Goal: Task Accomplishment & Management: Use online tool/utility

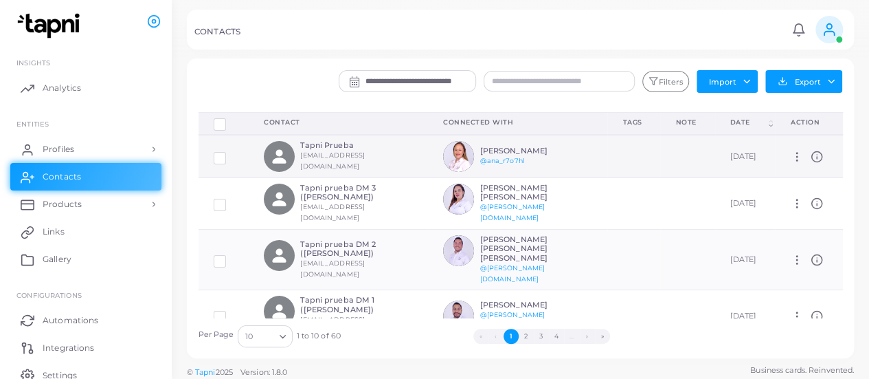
click at [230, 153] on label at bounding box center [230, 153] width 0 height 0
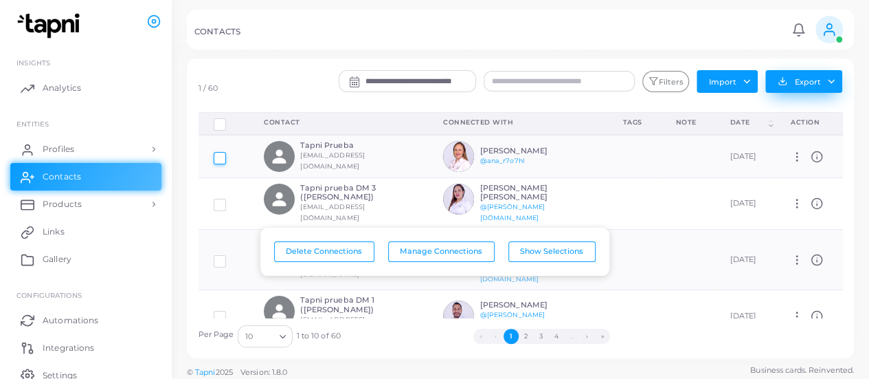
click at [819, 83] on button "Export" at bounding box center [803, 81] width 77 height 23
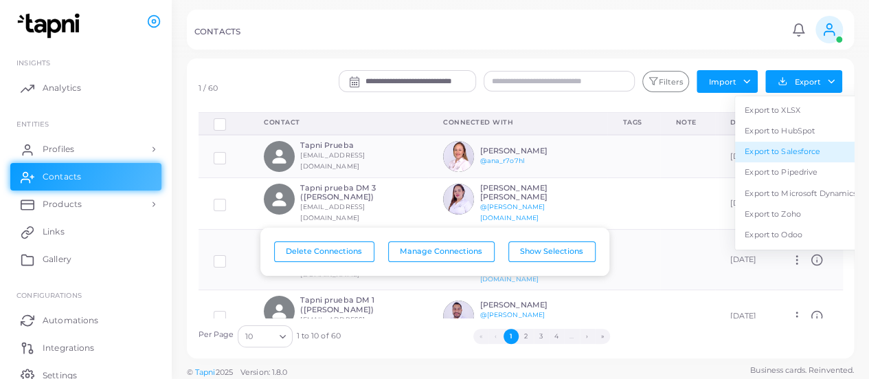
click at [798, 145] on link "Export to Salesforce" at bounding box center [800, 152] width 131 height 21
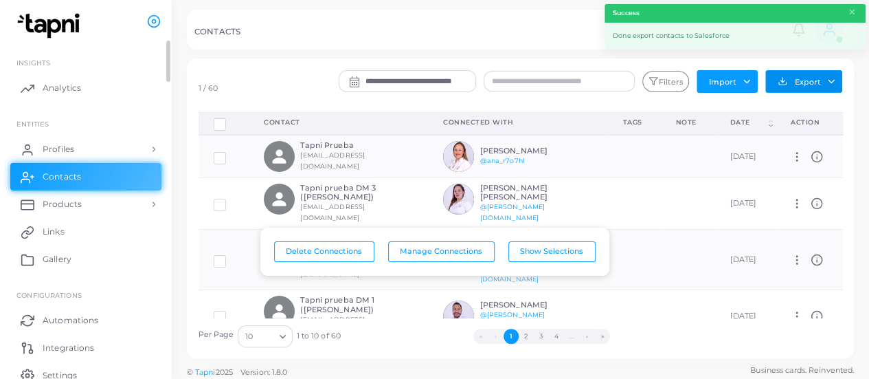
scroll to position [59, 0]
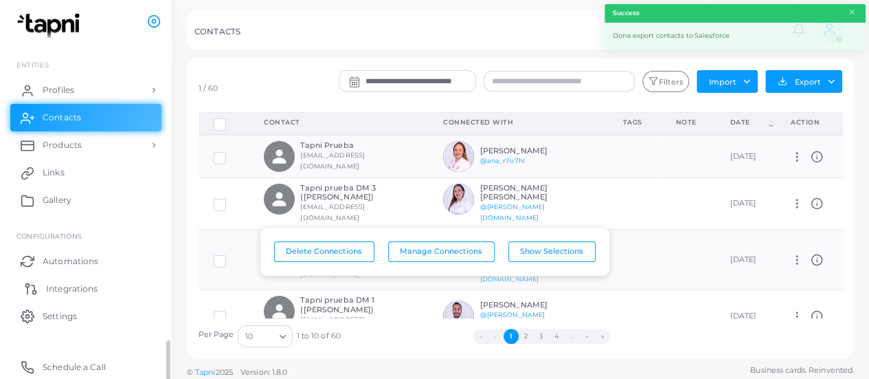
click at [75, 289] on span "Integrations" at bounding box center [72, 288] width 52 height 12
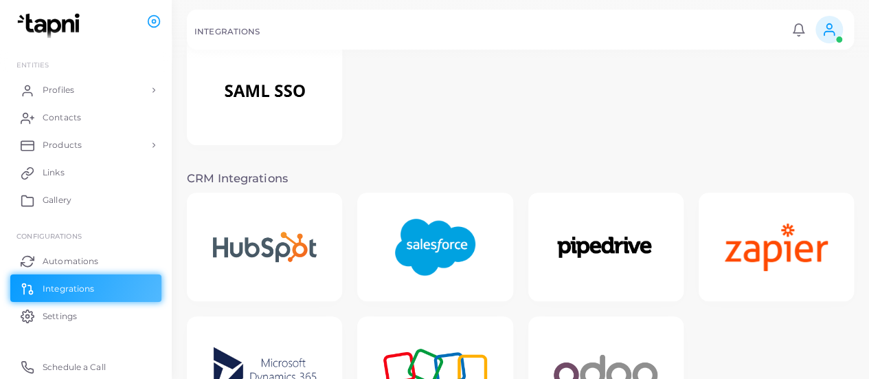
scroll to position [173, 0]
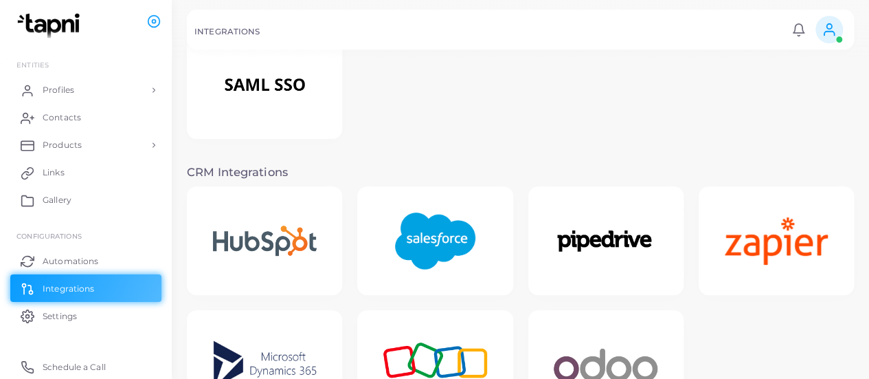
click at [409, 232] on img at bounding box center [435, 241] width 110 height 86
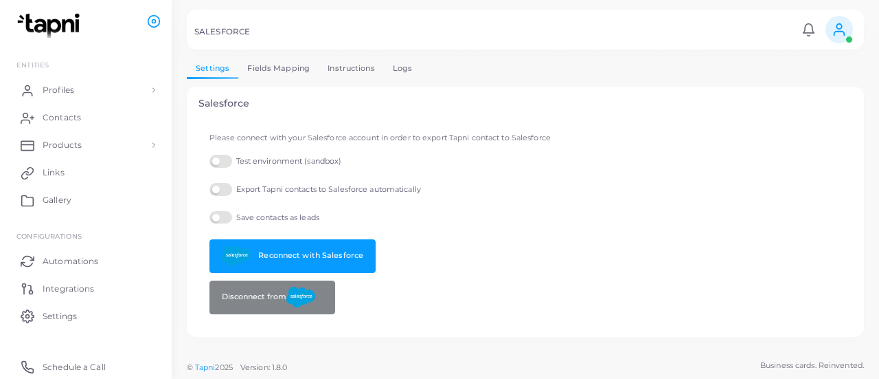
click at [267, 72] on link "Fields Mapping" at bounding box center [278, 68] width 80 height 20
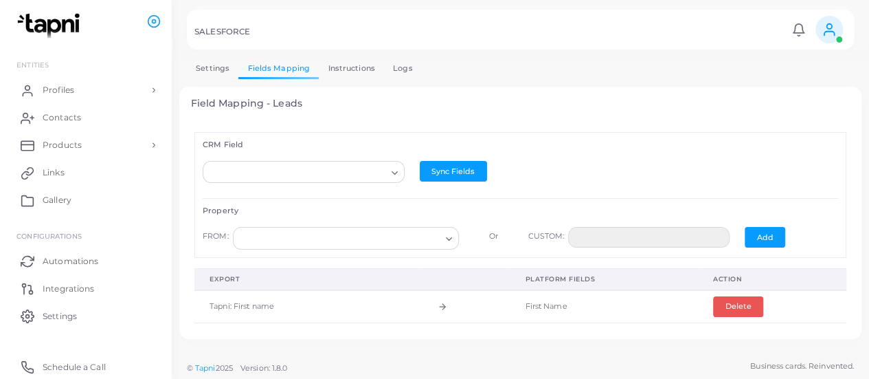
click at [354, 63] on link "Instructions" at bounding box center [351, 68] width 65 height 20
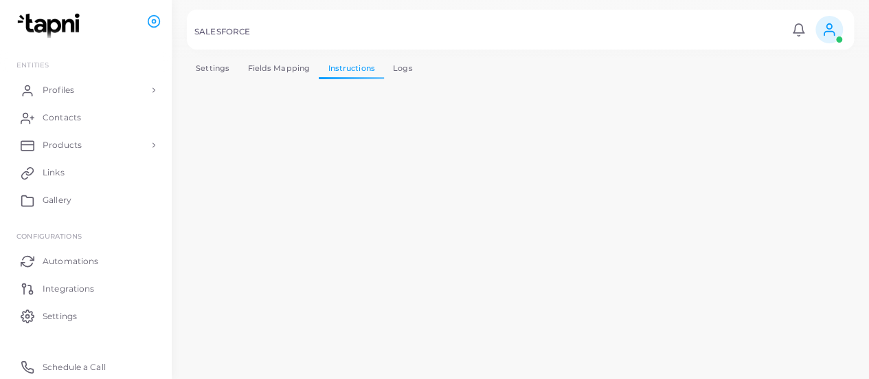
click at [412, 65] on link "Logs" at bounding box center [403, 68] width 38 height 20
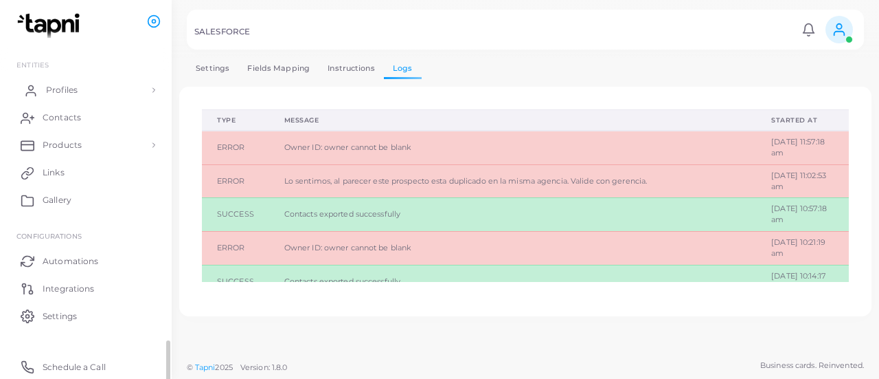
click at [79, 93] on link "Profiles" at bounding box center [85, 89] width 151 height 27
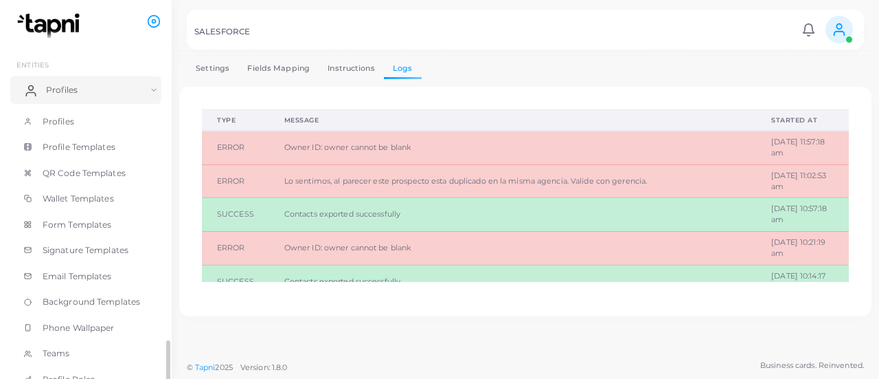
click at [79, 93] on link "Profiles" at bounding box center [85, 89] width 151 height 27
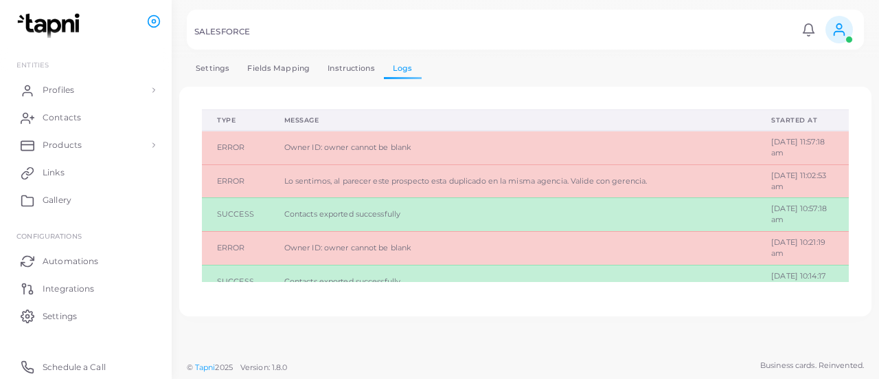
click at [359, 67] on link "Instructions" at bounding box center [351, 68] width 65 height 20
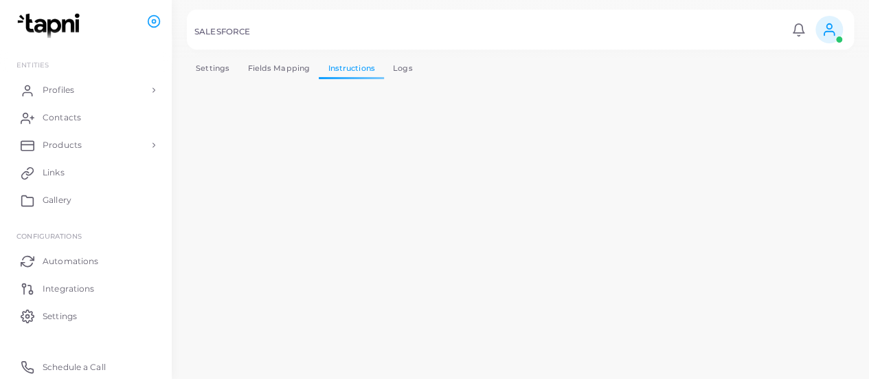
click at [289, 63] on link "Fields Mapping" at bounding box center [278, 68] width 80 height 20
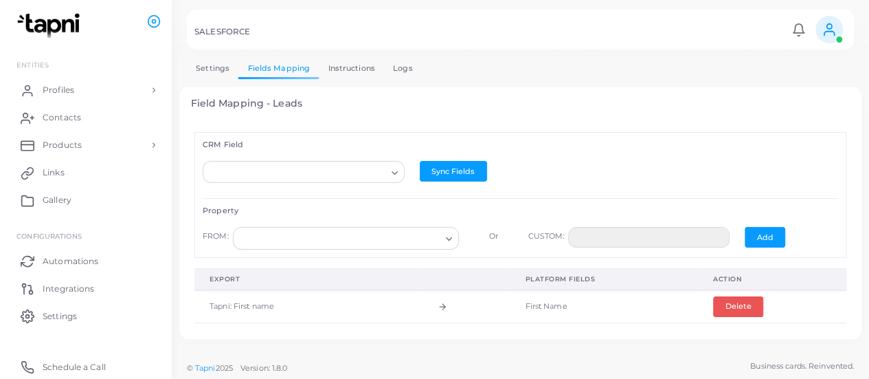
click at [202, 58] on link "Settings" at bounding box center [213, 68] width 52 height 20
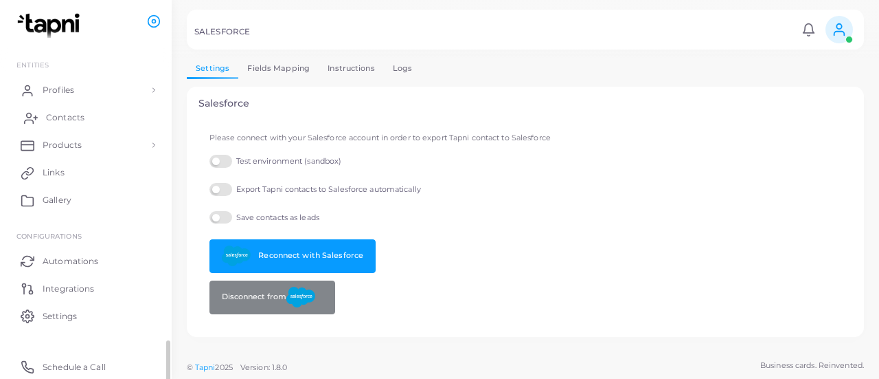
click at [74, 118] on span "Contacts" at bounding box center [65, 117] width 38 height 12
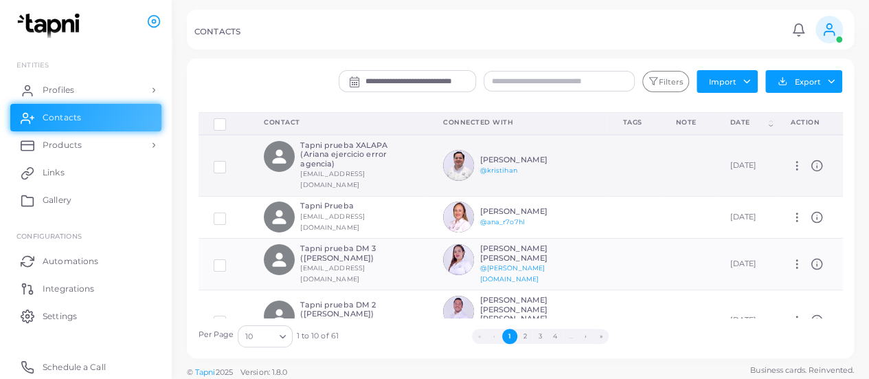
click at [230, 161] on label at bounding box center [230, 161] width 0 height 0
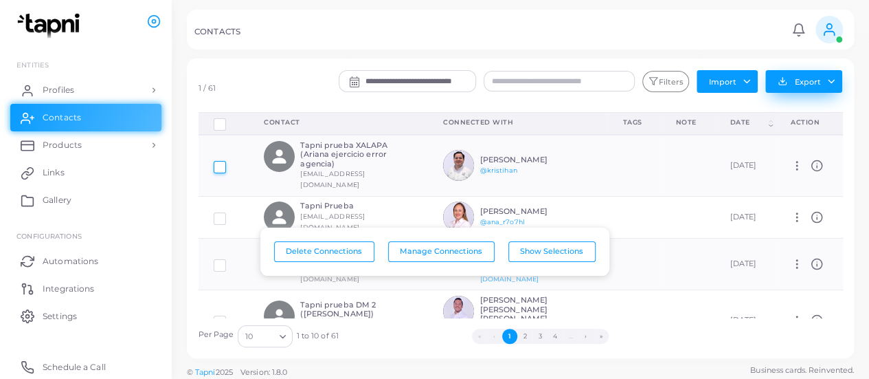
click at [833, 83] on button "Export" at bounding box center [803, 81] width 77 height 23
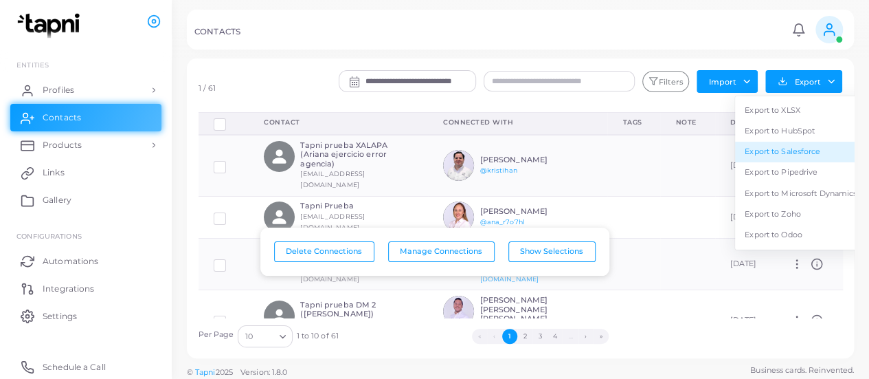
click at [778, 157] on link "Export to Salesforce" at bounding box center [800, 152] width 131 height 21
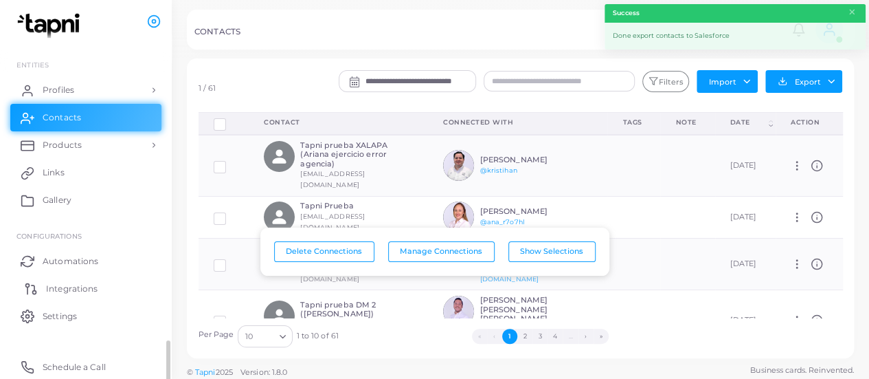
click at [66, 289] on span "Integrations" at bounding box center [72, 288] width 52 height 12
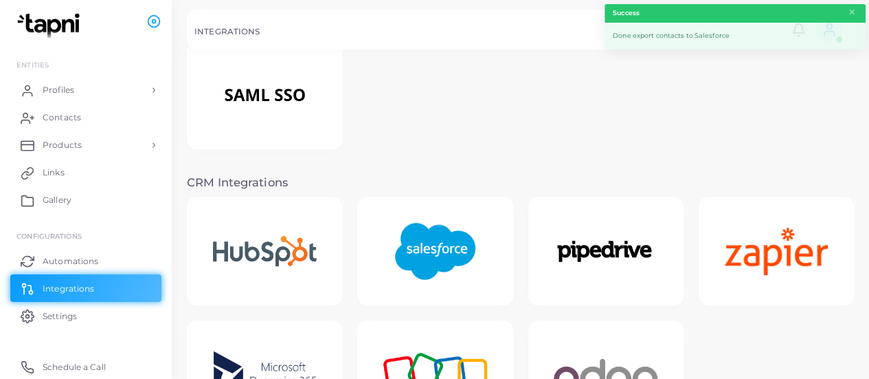
scroll to position [170, 0]
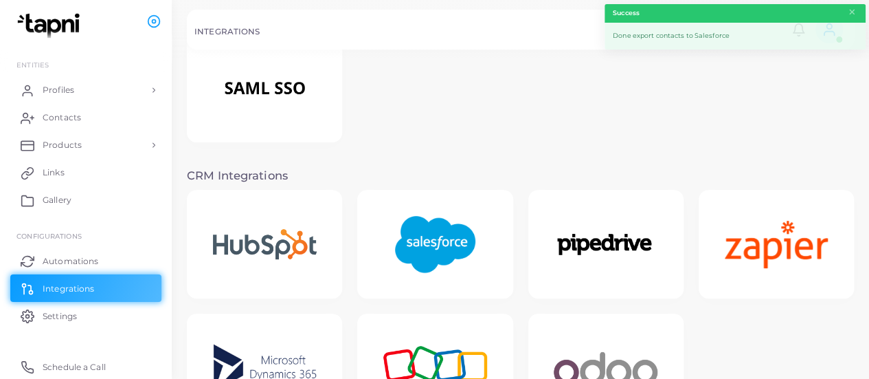
click at [415, 218] on img at bounding box center [435, 244] width 110 height 86
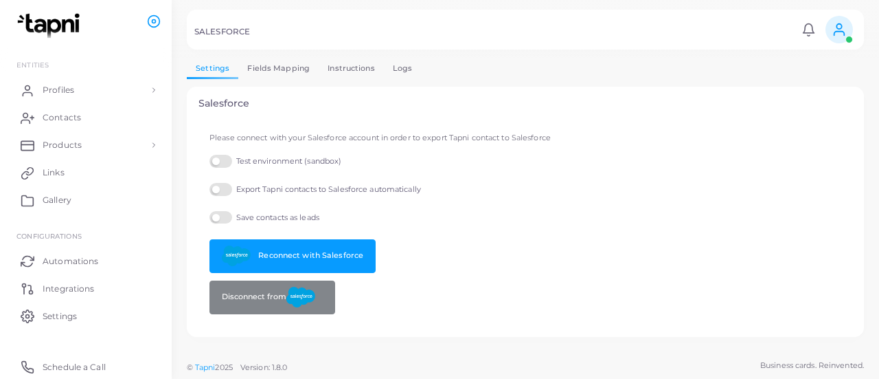
click at [409, 70] on link "Logs" at bounding box center [403, 68] width 38 height 20
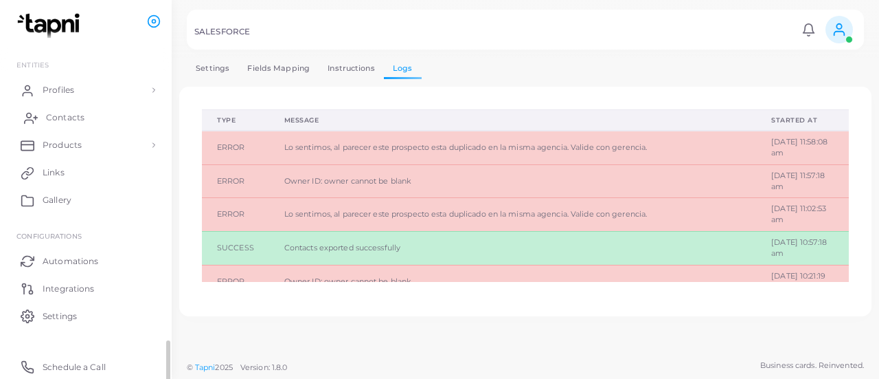
click at [64, 113] on span "Contacts" at bounding box center [65, 117] width 38 height 12
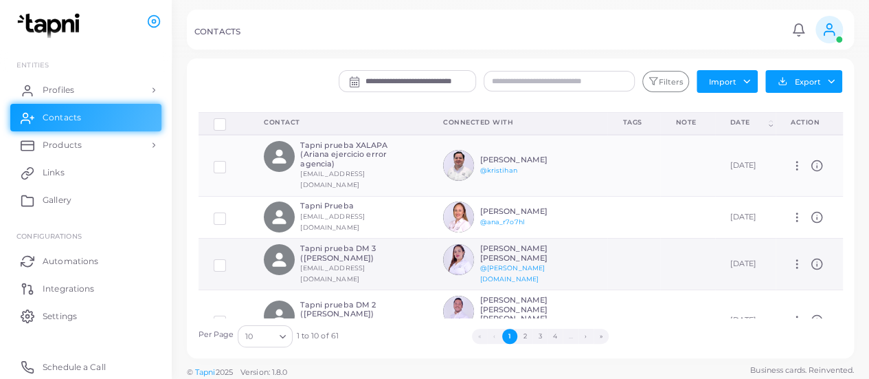
click at [230, 260] on label at bounding box center [230, 260] width 0 height 0
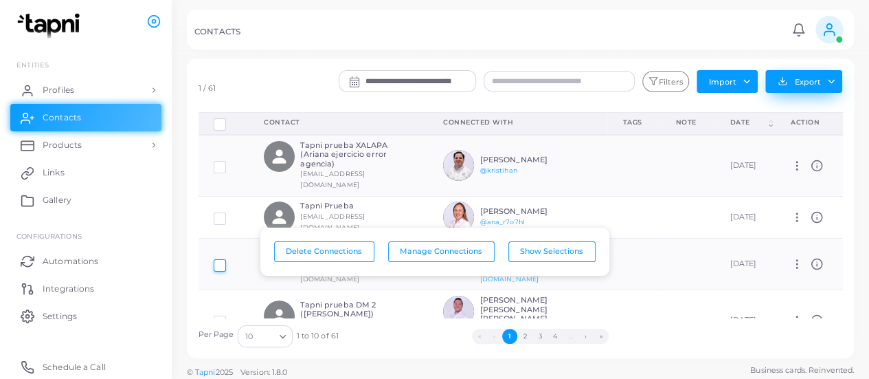
click at [801, 72] on button "Export" at bounding box center [803, 81] width 77 height 23
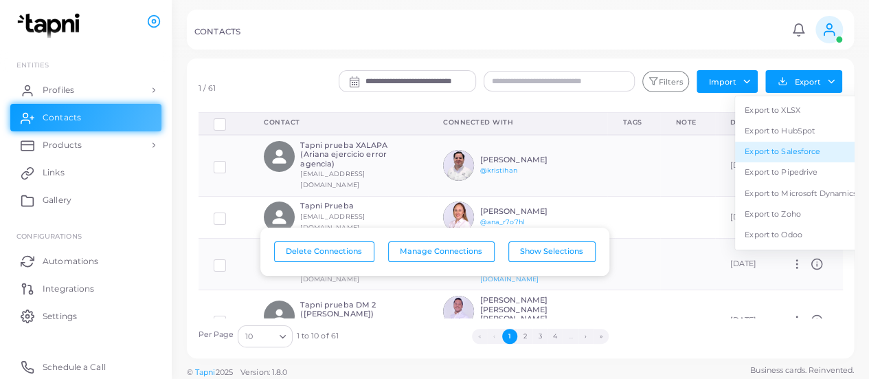
click at [779, 153] on link "Export to Salesforce" at bounding box center [800, 152] width 131 height 21
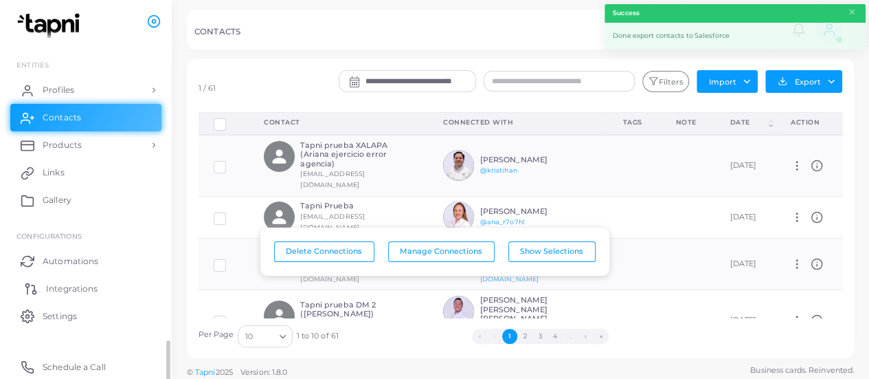
click at [72, 285] on span "Integrations" at bounding box center [72, 288] width 52 height 12
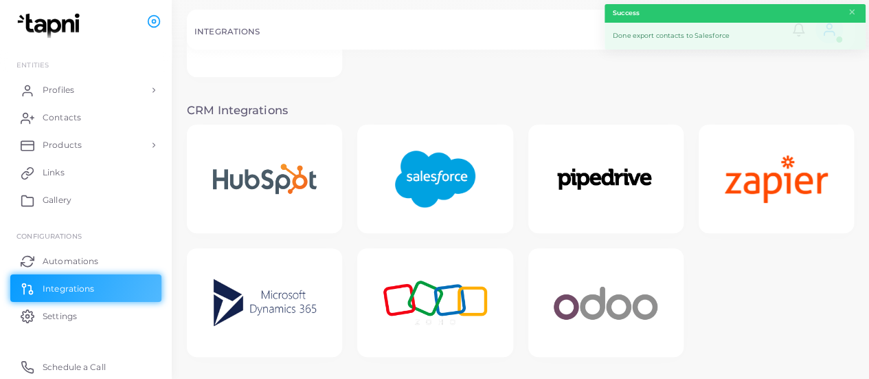
scroll to position [236, 0]
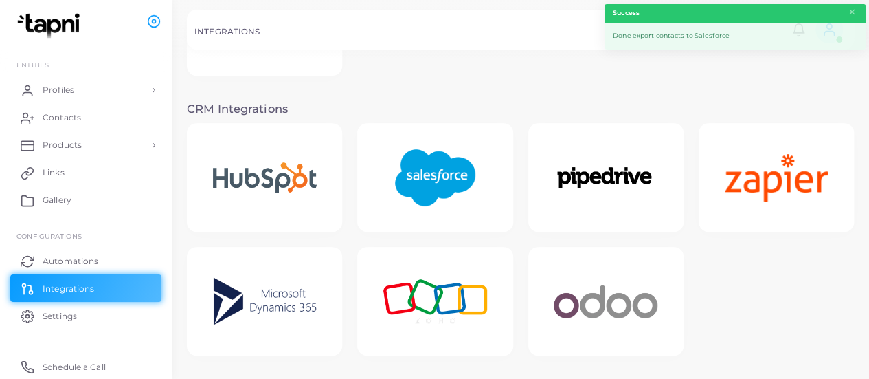
click at [414, 181] on img at bounding box center [435, 178] width 110 height 86
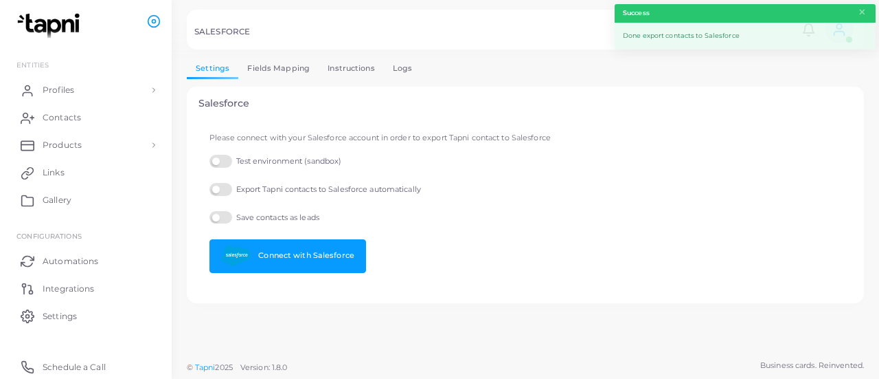
click at [397, 69] on link "Logs" at bounding box center [403, 68] width 38 height 20
